Goal: Task Accomplishment & Management: Manage account settings

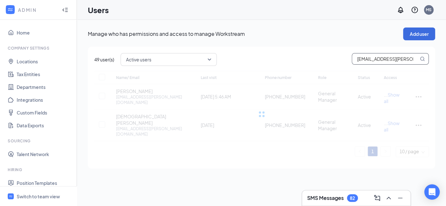
scroll to position [19, 0]
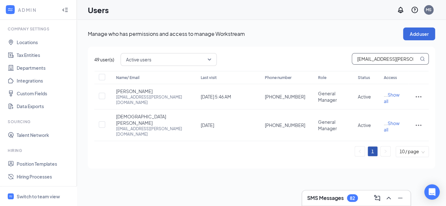
click at [342, 40] on div "Manage who has permissions and access to manage Workstream Add user" at bounding box center [261, 34] width 347 height 13
click at [400, 63] on input "dr@chuck-a-rama.net" at bounding box center [385, 59] width 66 height 11
click at [400, 61] on input "dr@chuck-a-rama.net" at bounding box center [385, 59] width 66 height 11
click at [321, 65] on div "Active users" at bounding box center [274, 59] width 308 height 13
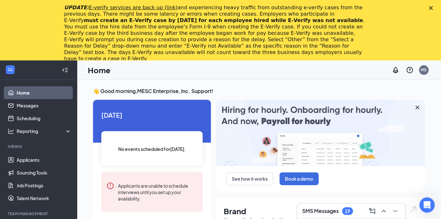
click at [433, 7] on icon "Close" at bounding box center [431, 8] width 4 height 4
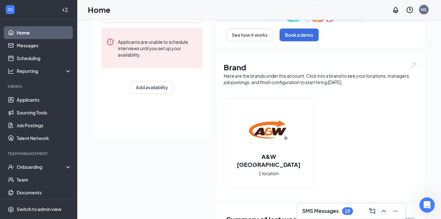
scroll to position [97, 0]
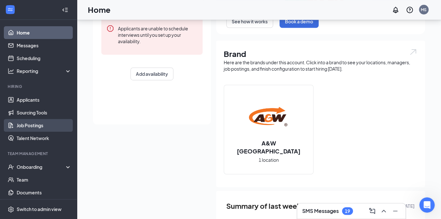
click at [49, 124] on link "Job Postings" at bounding box center [44, 125] width 55 height 13
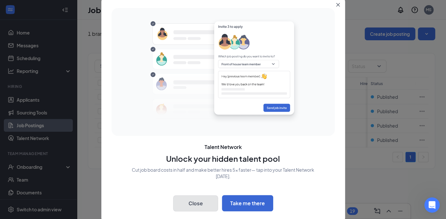
click at [193, 207] on button "Close" at bounding box center [195, 204] width 45 height 16
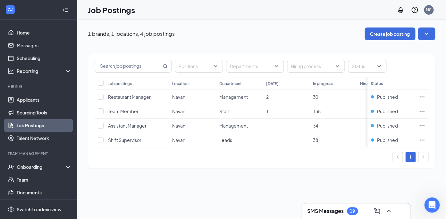
click at [321, 183] on div "1 brands, 1 locations, 4 job postings Create job posting Positions Departments …" at bounding box center [261, 101] width 369 height 163
click at [420, 97] on icon "Ellipses" at bounding box center [421, 96] width 5 height 1
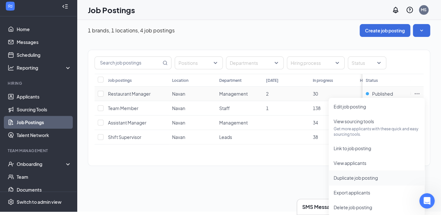
scroll to position [6, 0]
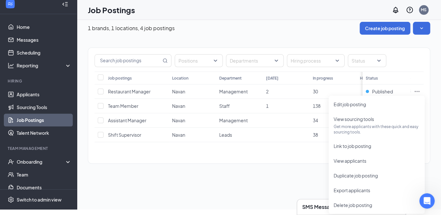
click at [209, 20] on div "1 brands, 1 locations, 4 job postings Create job posting Positions Departments …" at bounding box center [259, 95] width 364 height 163
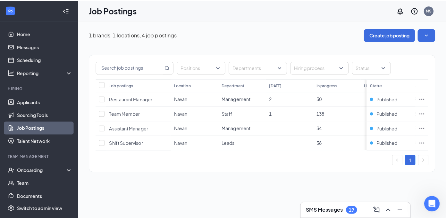
scroll to position [0, 0]
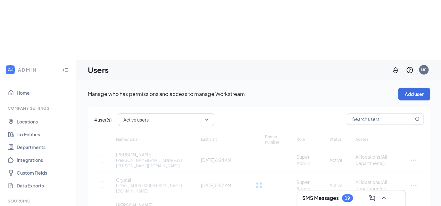
scroll to position [19, 0]
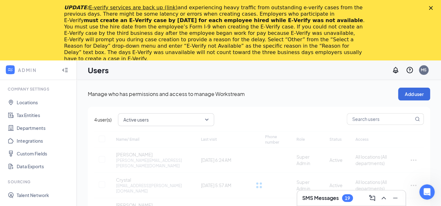
checkbox input "false"
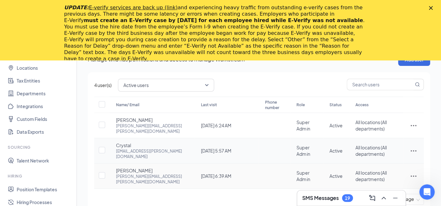
scroll to position [29, 0]
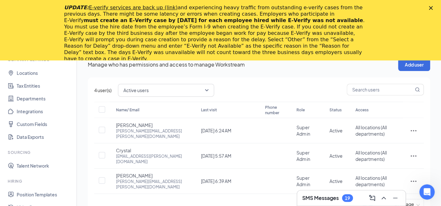
click at [174, 90] on span "Active users" at bounding box center [162, 91] width 79 height 10
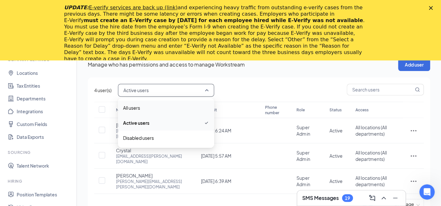
click at [269, 81] on div "4 user(s) Active users active All users Active users Disabled users Name/ Email…" at bounding box center [259, 150] width 342 height 144
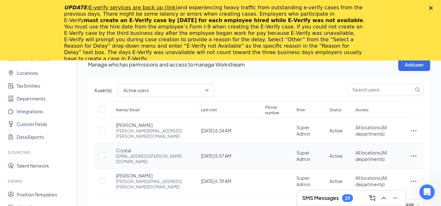
scroll to position [35, 0]
